Goal: Information Seeking & Learning: Learn about a topic

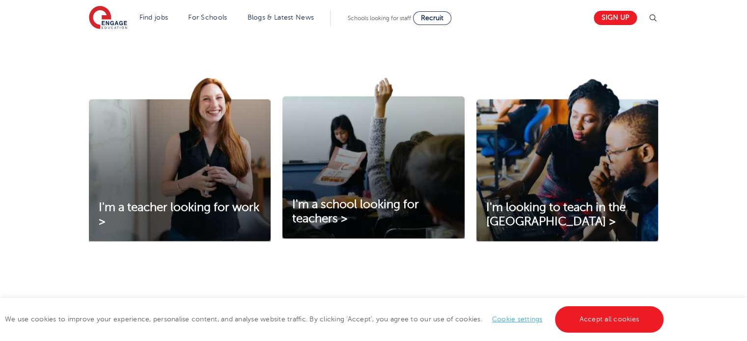
scroll to position [309, 0]
click at [211, 201] on span "I'm a teacher looking for work >" at bounding box center [179, 215] width 161 height 28
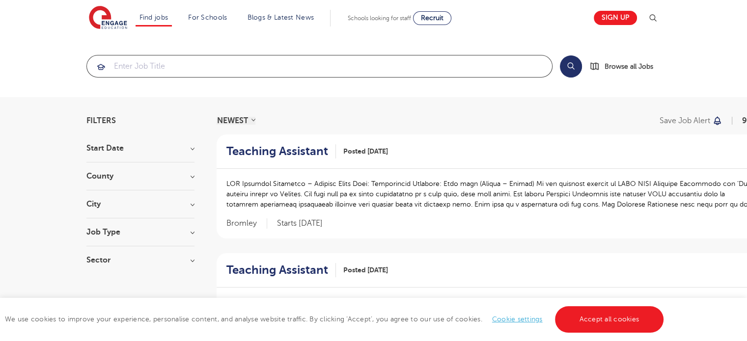
click at [225, 67] on input "search" at bounding box center [319, 67] width 465 height 22
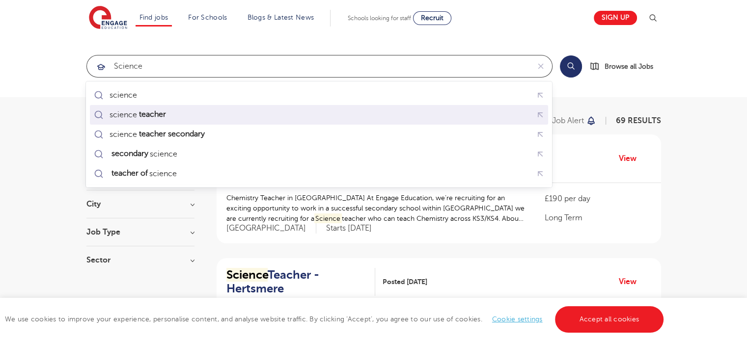
click at [205, 111] on div "science teacher" at bounding box center [319, 114] width 454 height 15
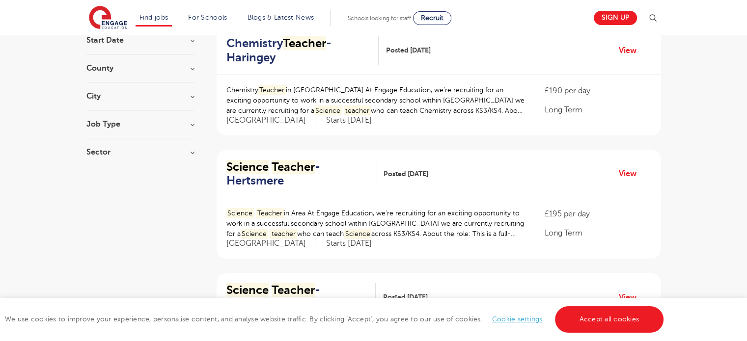
scroll to position [111, 0]
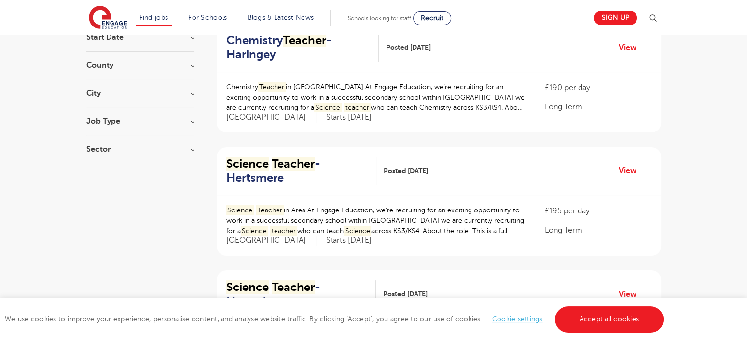
type input "science teacher"
click at [167, 119] on h3 "Job Type" at bounding box center [140, 121] width 108 height 8
click at [169, 122] on h3 "Job Type" at bounding box center [140, 121] width 108 height 8
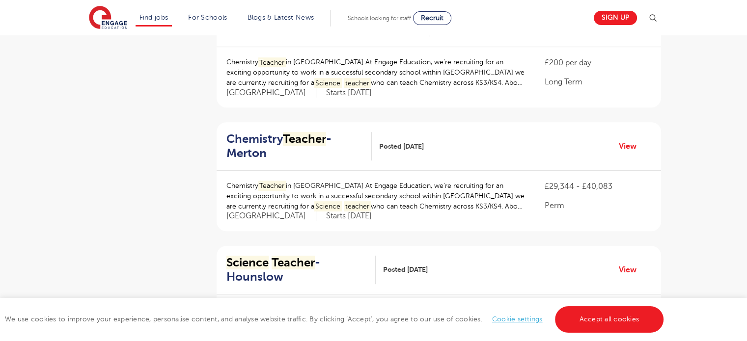
scroll to position [509, 0]
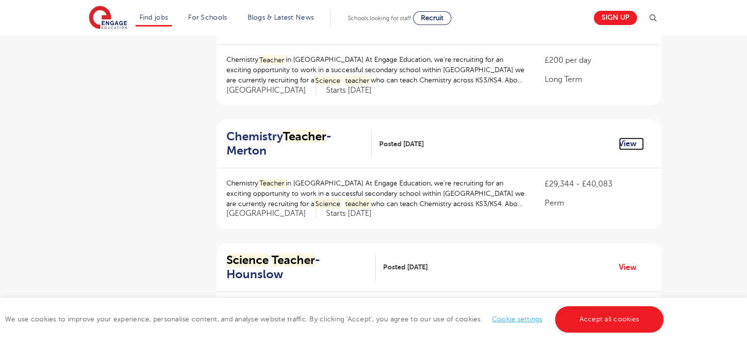
click at [628, 144] on link "View" at bounding box center [631, 144] width 25 height 13
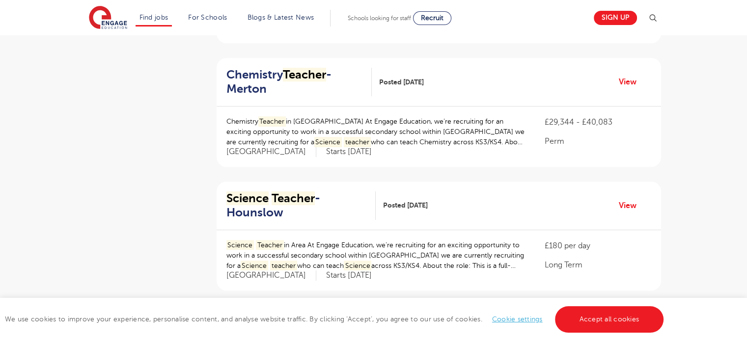
scroll to position [560, 0]
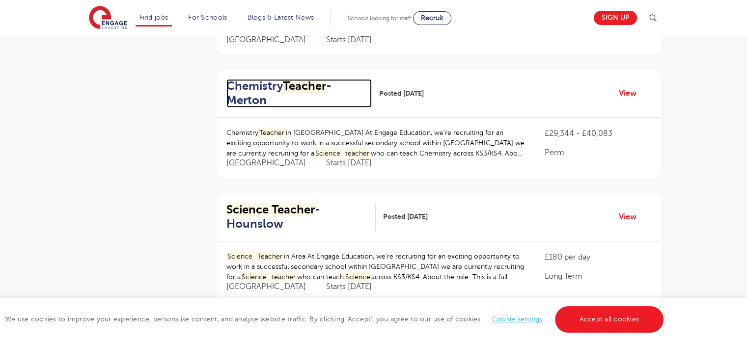
click at [228, 98] on h2 "Chemistry Teacher - Merton" at bounding box center [295, 93] width 138 height 28
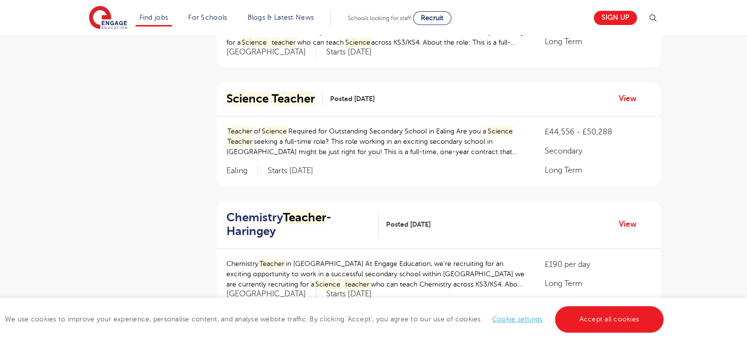
scroll to position [1037, 0]
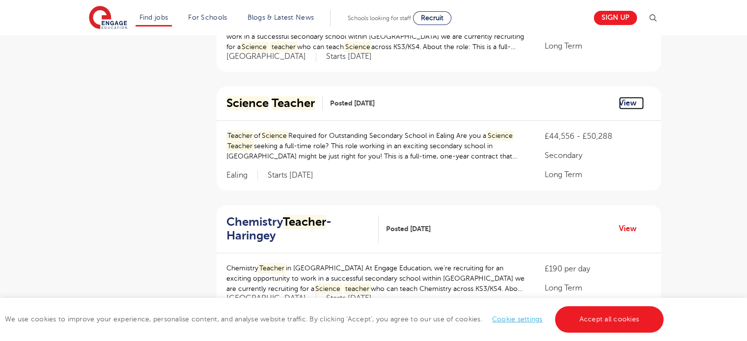
click at [623, 99] on link "View" at bounding box center [631, 103] width 25 height 13
